Goal: Task Accomplishment & Management: Manage account settings

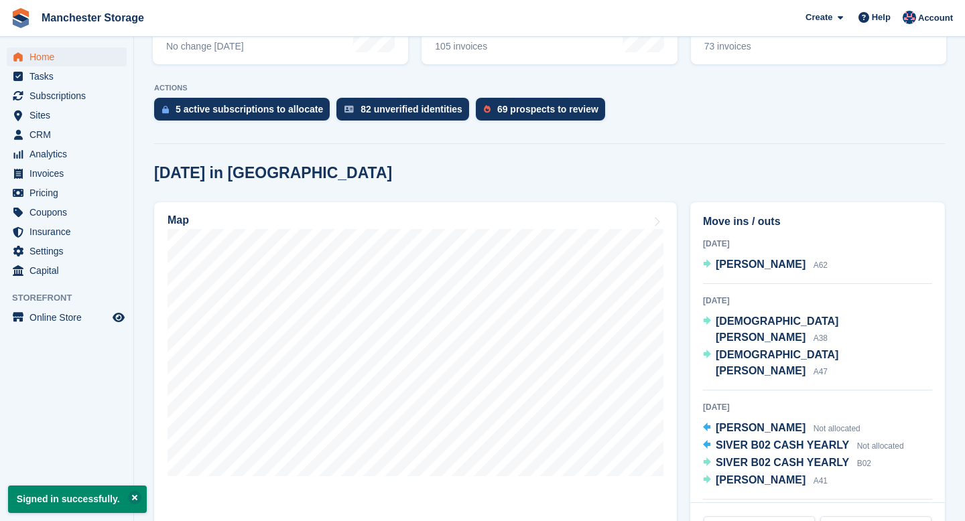
scroll to position [239, 0]
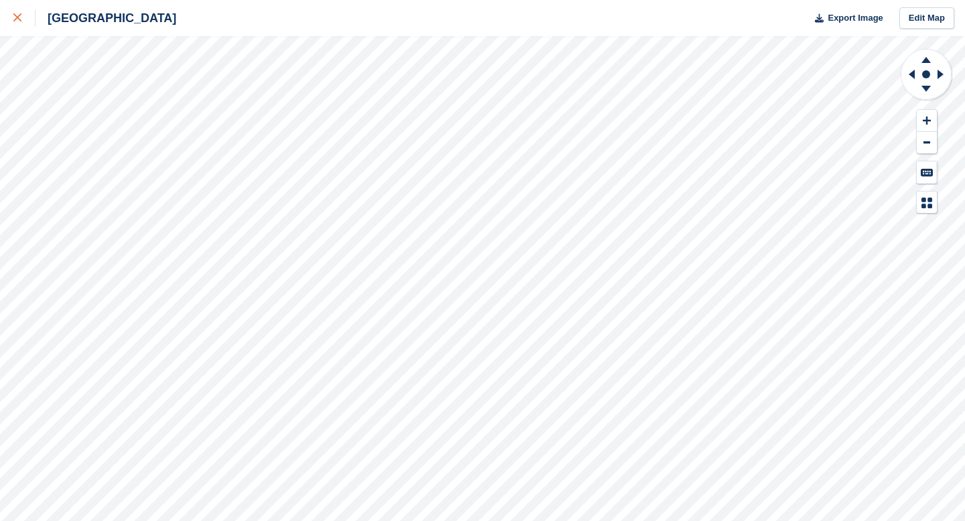
click at [15, 17] on icon at bounding box center [17, 17] width 8 height 8
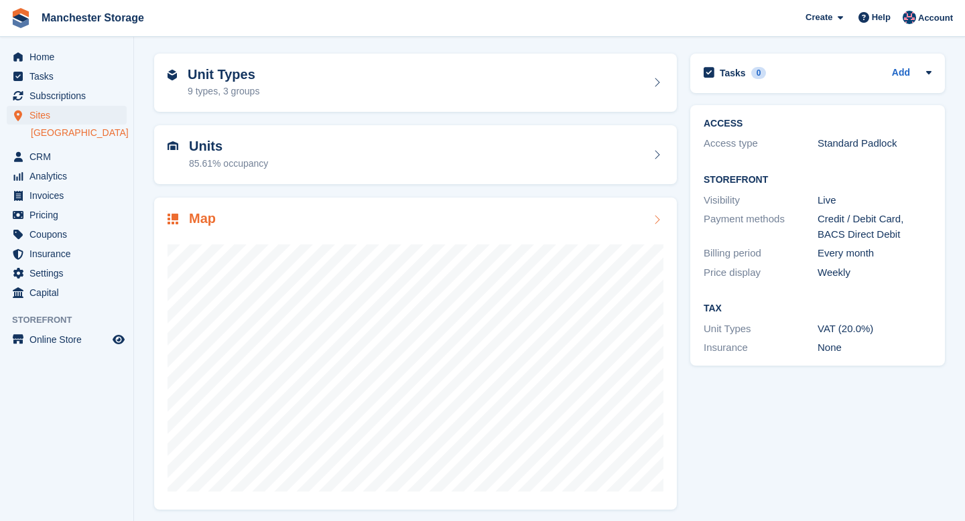
scroll to position [50, 0]
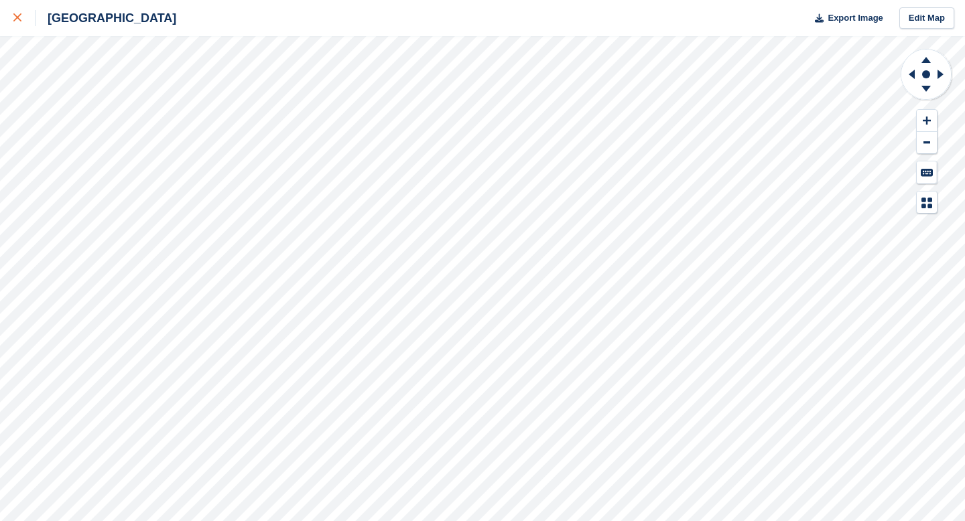
click at [25, 19] on div at bounding box center [24, 18] width 22 height 16
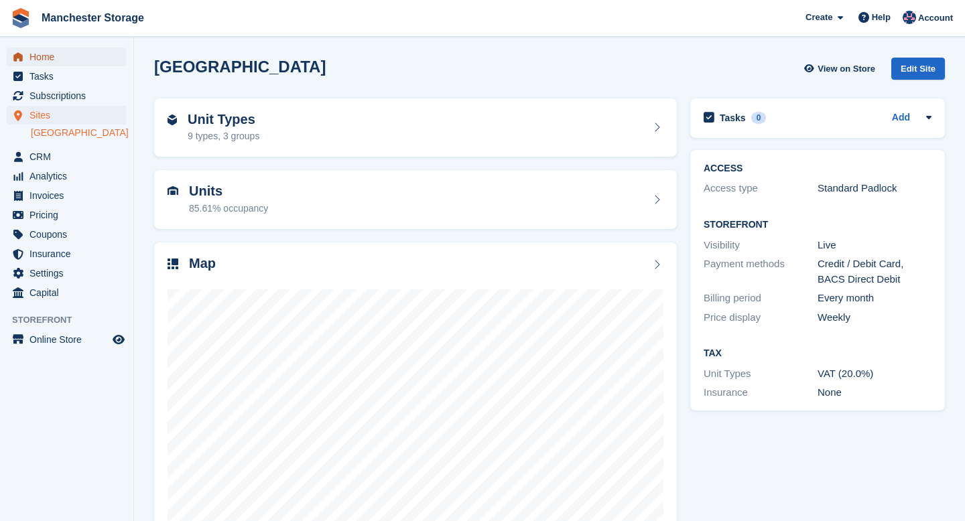
click at [49, 55] on span "Home" at bounding box center [69, 57] width 80 height 19
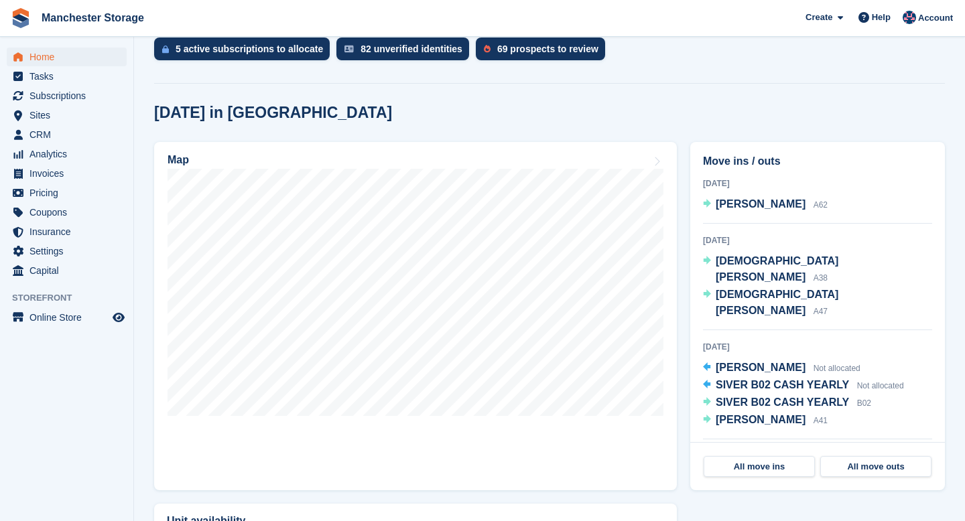
scroll to position [283, 0]
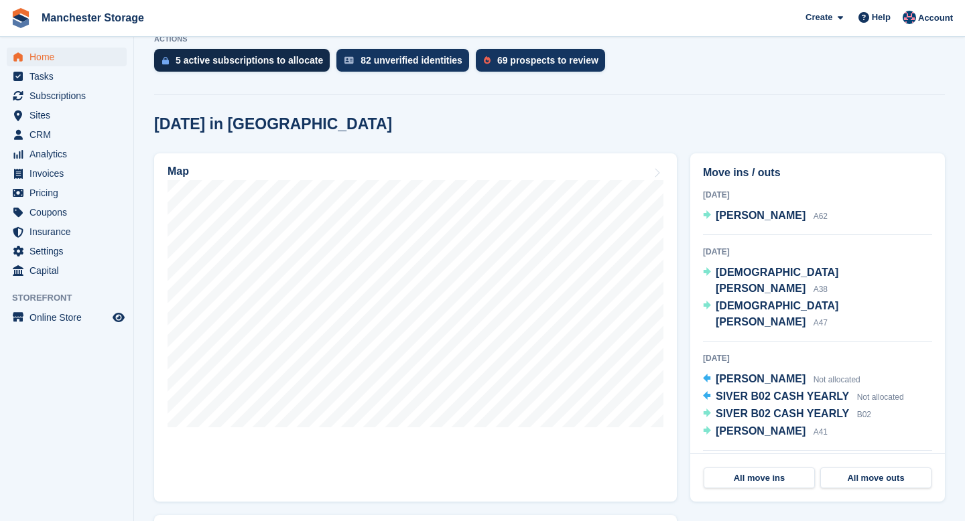
click at [187, 62] on div "5 active subscriptions to allocate" at bounding box center [249, 60] width 147 height 11
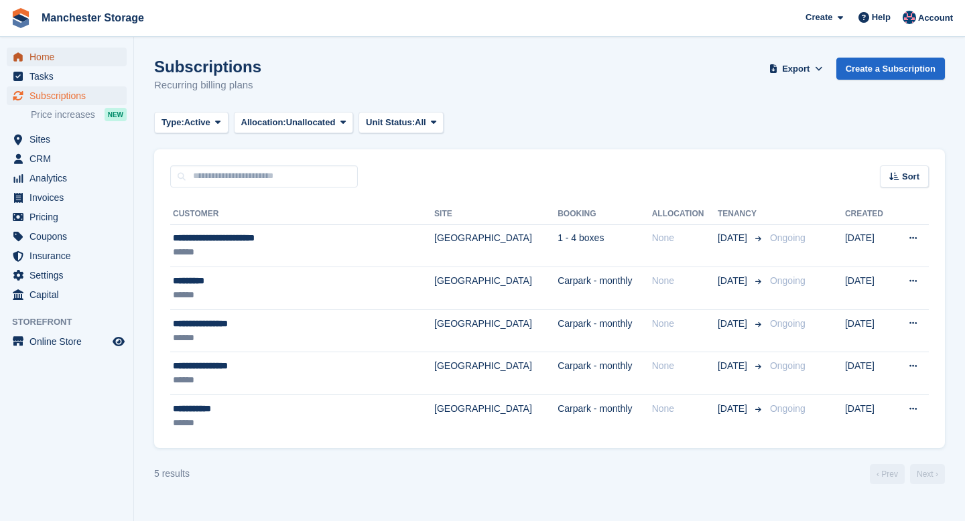
click at [52, 62] on span "Home" at bounding box center [69, 57] width 80 height 19
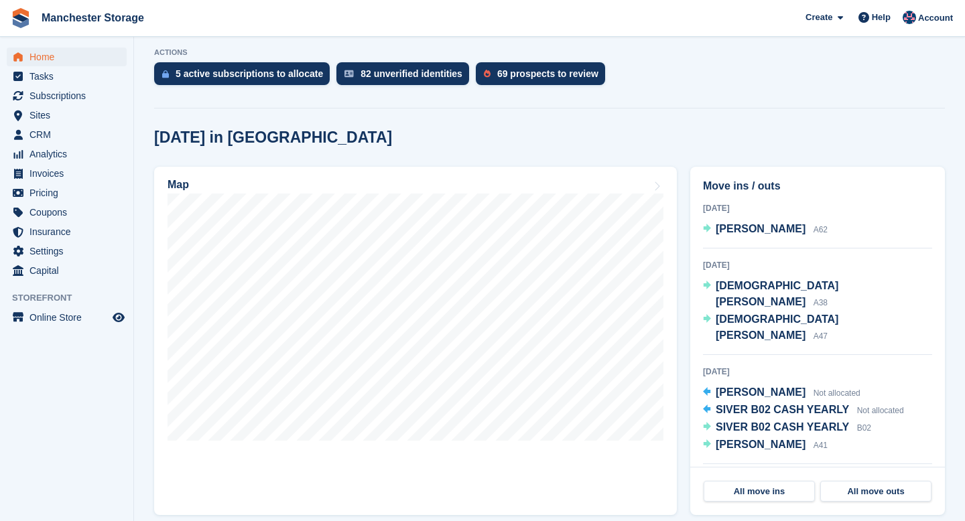
scroll to position [251, 0]
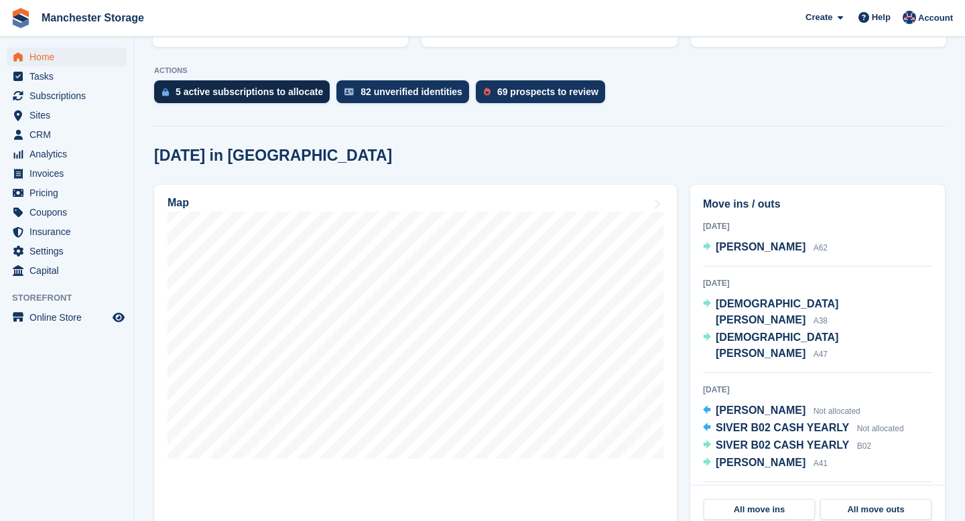
click at [281, 99] on div "5 active subscriptions to allocate" at bounding box center [242, 91] width 176 height 23
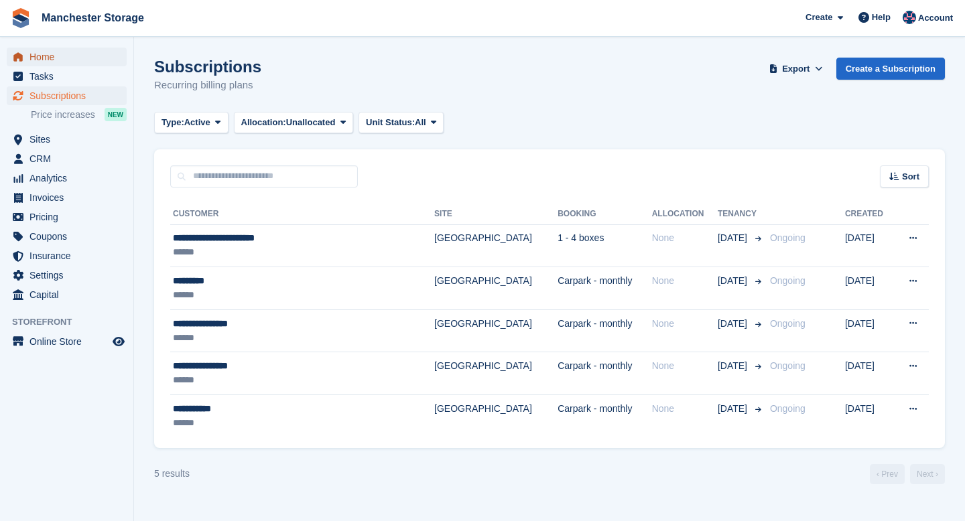
click at [46, 56] on span "Home" at bounding box center [69, 57] width 80 height 19
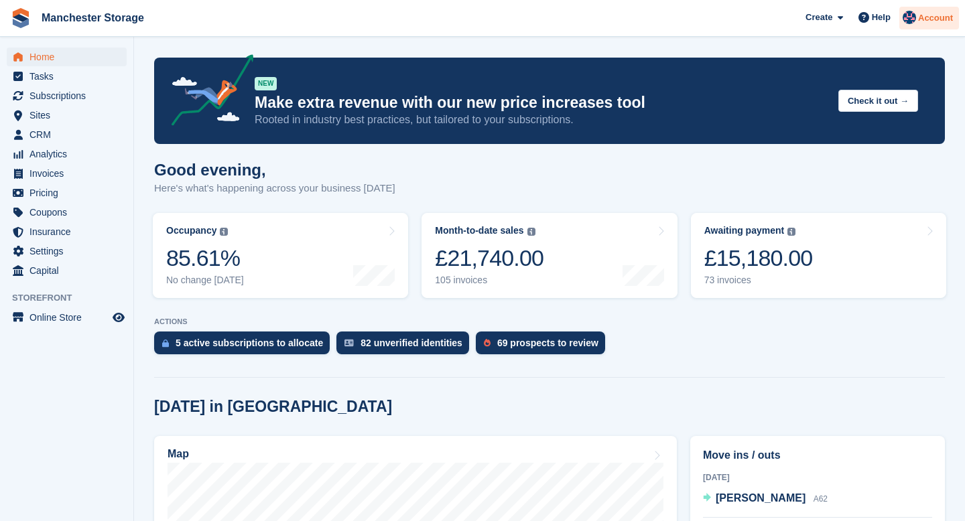
click at [945, 12] on span "Account" at bounding box center [935, 17] width 35 height 13
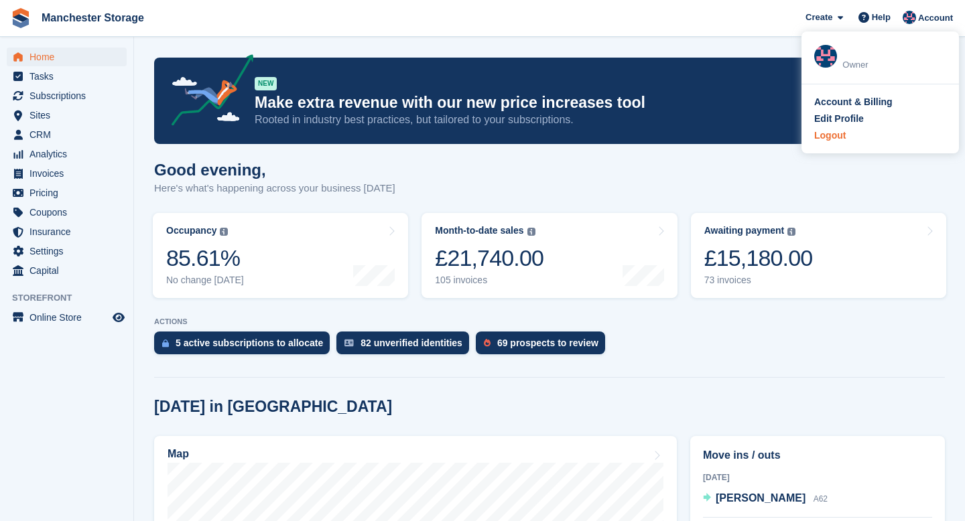
click at [839, 141] on div "Logout" at bounding box center [829, 136] width 31 height 14
